Goal: Transaction & Acquisition: Purchase product/service

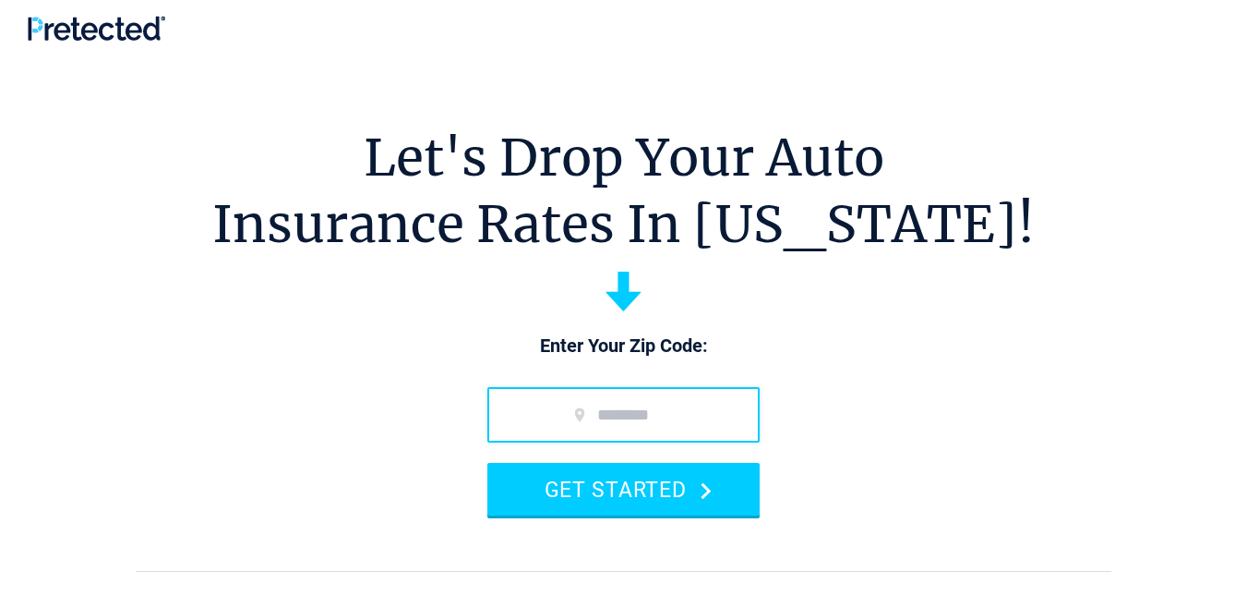
click at [649, 402] on input "zip code" at bounding box center [624, 414] width 272 height 55
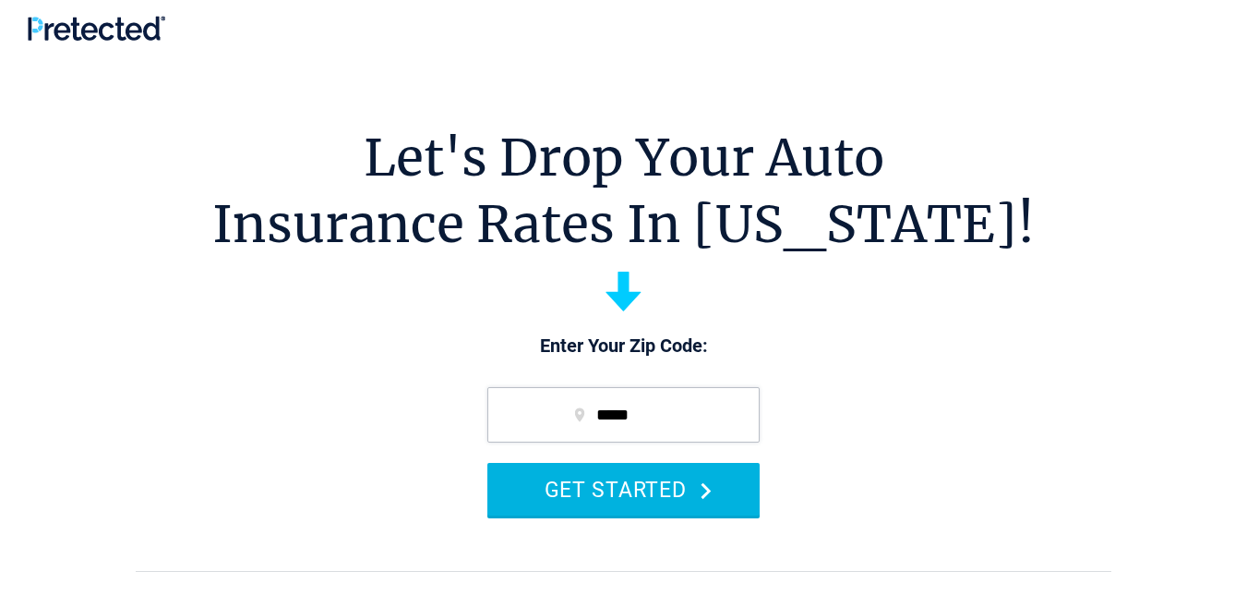
type input "*****"
click at [620, 490] on button "GET STARTED" at bounding box center [624, 489] width 272 height 53
